Goal: Entertainment & Leisure: Browse casually

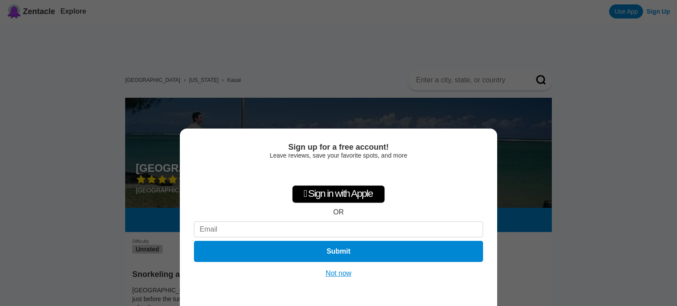
click at [346, 276] on button "Not now" at bounding box center [338, 273] width 31 height 9
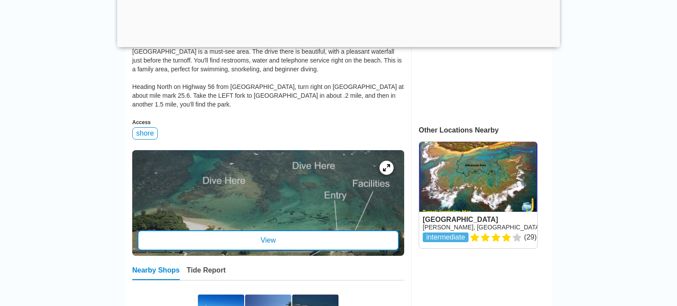
scroll to position [240, 0]
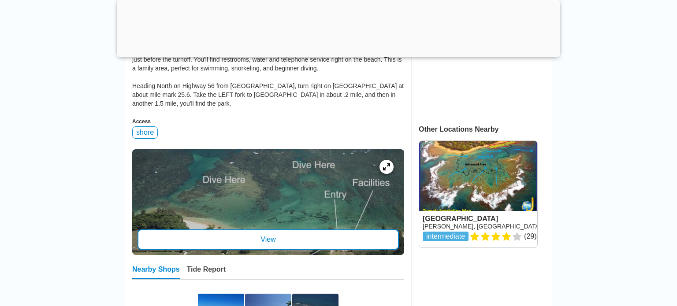
click at [342, 230] on div "View" at bounding box center [268, 240] width 261 height 20
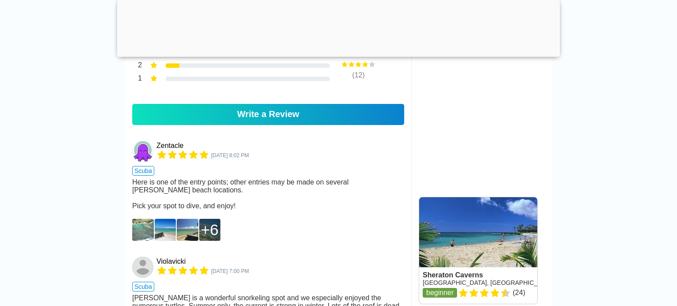
scroll to position [643, 0]
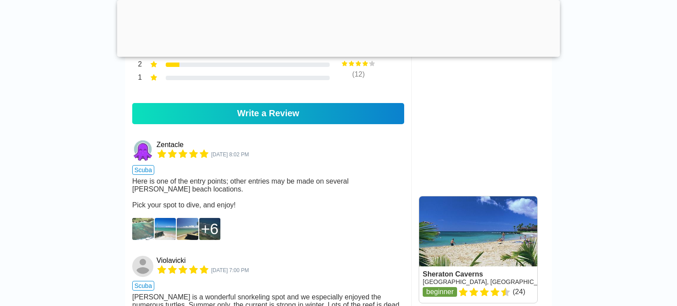
click at [205, 226] on div "6" at bounding box center [210, 229] width 18 height 18
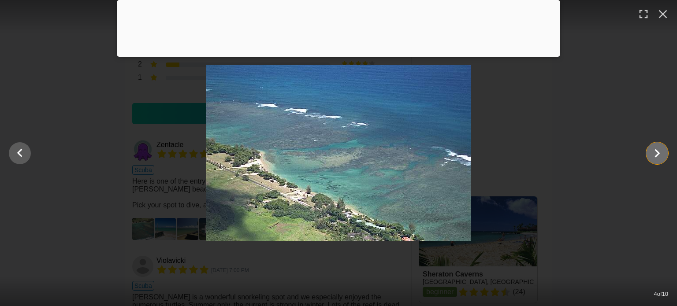
click at [662, 154] on icon "Show slide 5 of 10" at bounding box center [657, 153] width 17 height 21
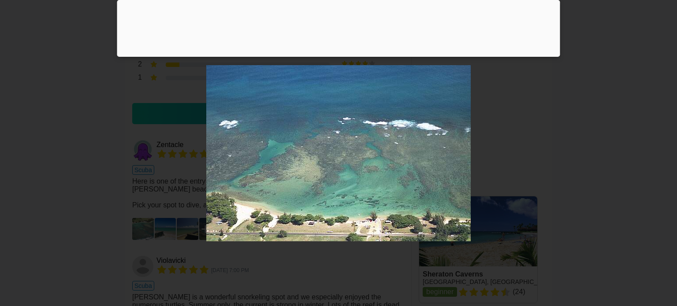
click at [662, 154] on icon "Show slide 6 of 10" at bounding box center [657, 153] width 17 height 21
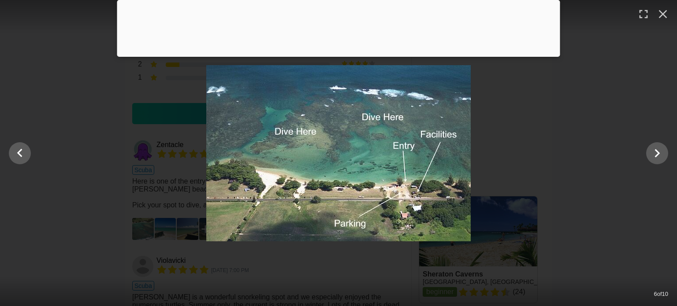
click at [613, 155] on div at bounding box center [338, 153] width 677 height 176
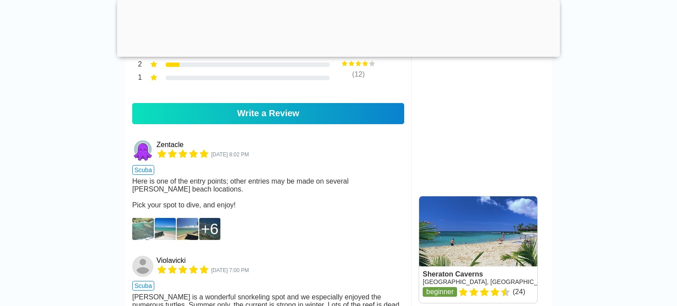
click at [200, 226] on div "6" at bounding box center [210, 229] width 22 height 22
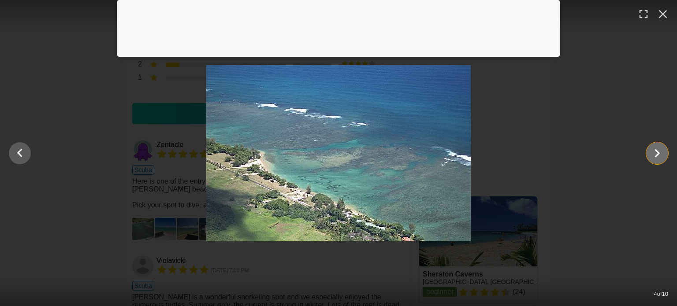
click at [661, 154] on icon "Show slide 5 of 10" at bounding box center [657, 153] width 17 height 21
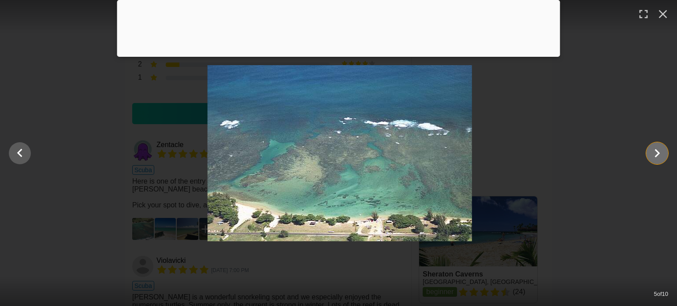
click at [661, 154] on icon "Show slide 6 of 10" at bounding box center [657, 153] width 17 height 21
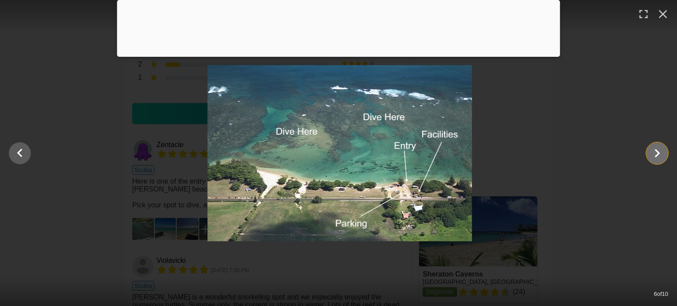
click at [661, 154] on icon "Show slide 7 of 10" at bounding box center [657, 153] width 17 height 21
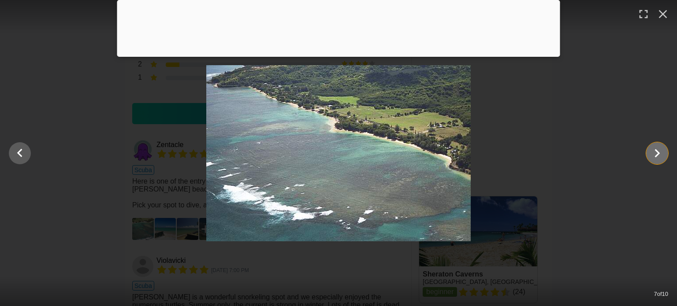
click at [661, 154] on icon "Show slide 8 of 10" at bounding box center [657, 153] width 17 height 21
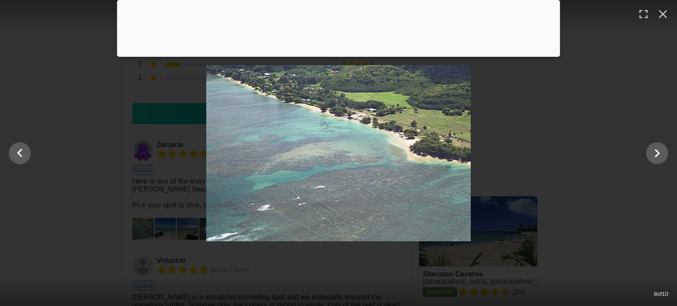
click at [611, 134] on div at bounding box center [338, 153] width 677 height 176
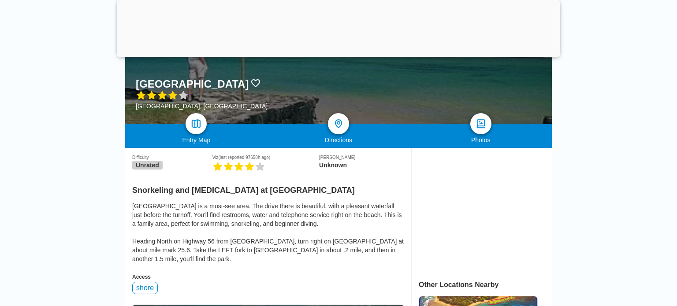
scroll to position [151, 0]
